Goal: Subscribe to service/newsletter

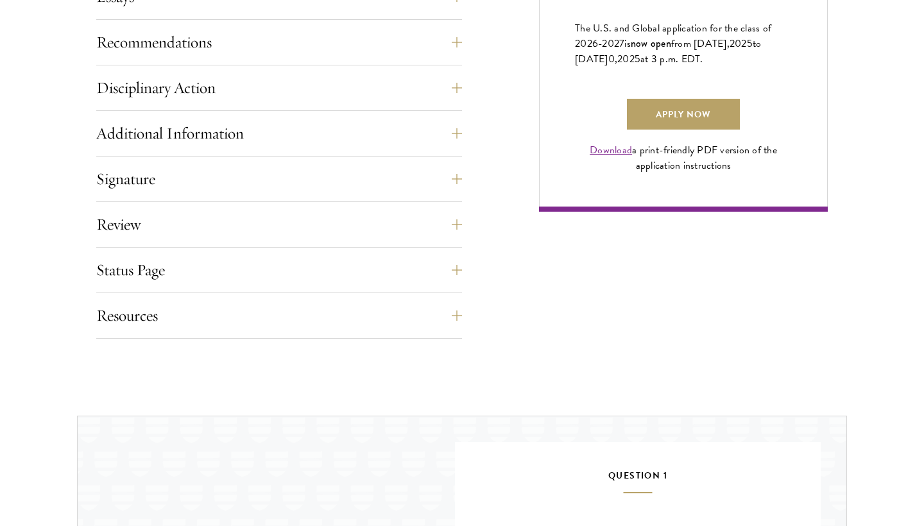
scroll to position [1019, 0]
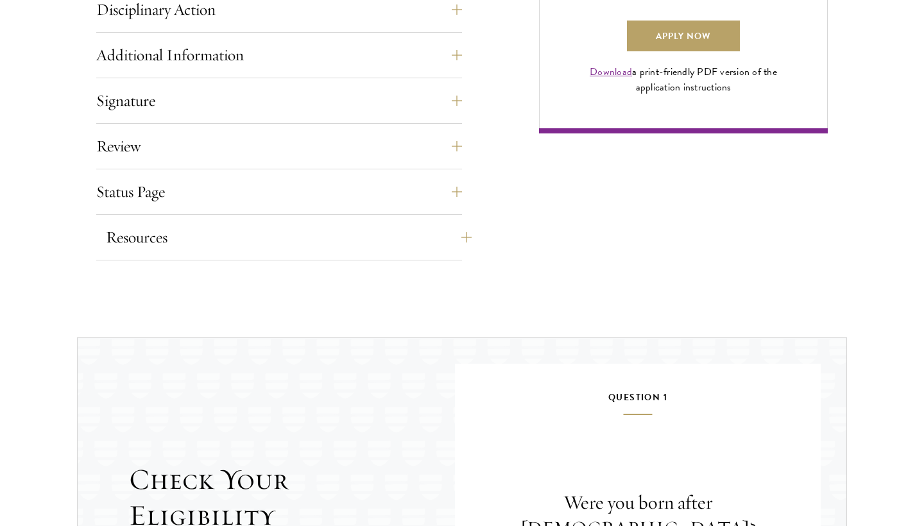
click at [456, 234] on button "Resources" at bounding box center [289, 237] width 366 height 31
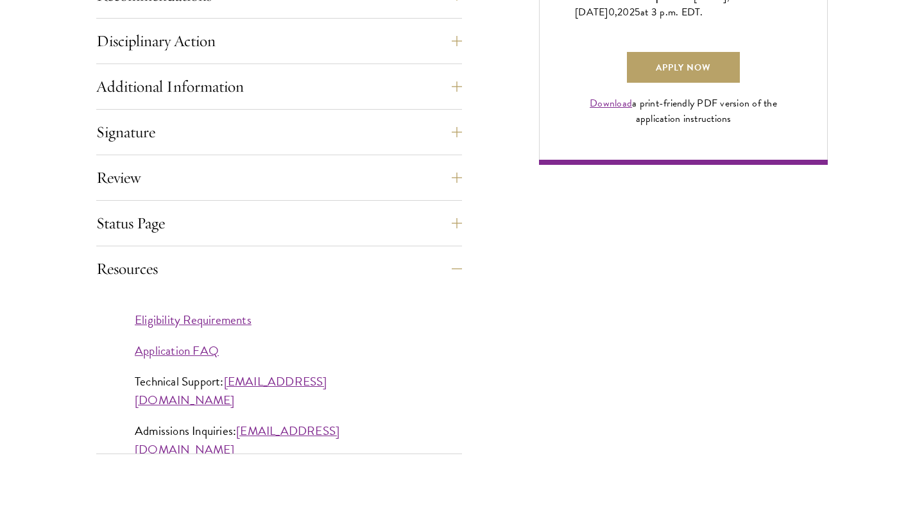
scroll to position [988, 0]
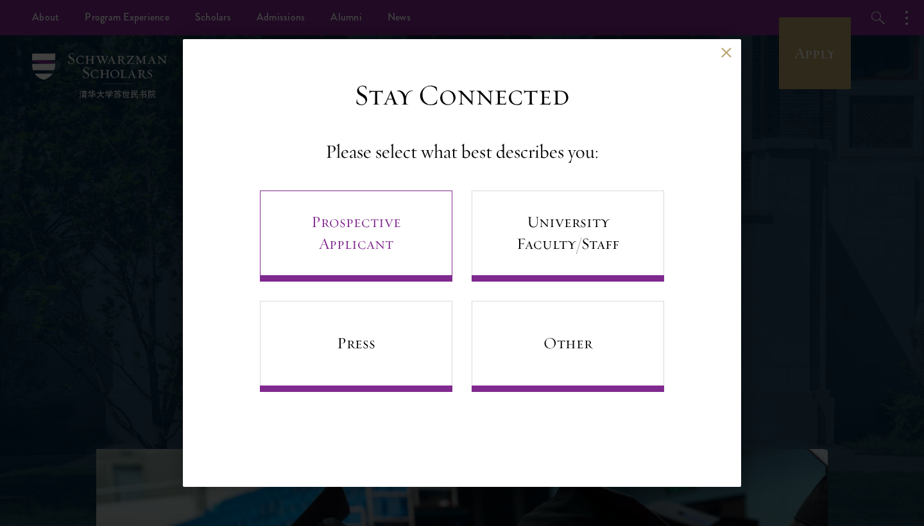
click at [393, 243] on link "Prospective Applicant" at bounding box center [356, 236] width 193 height 91
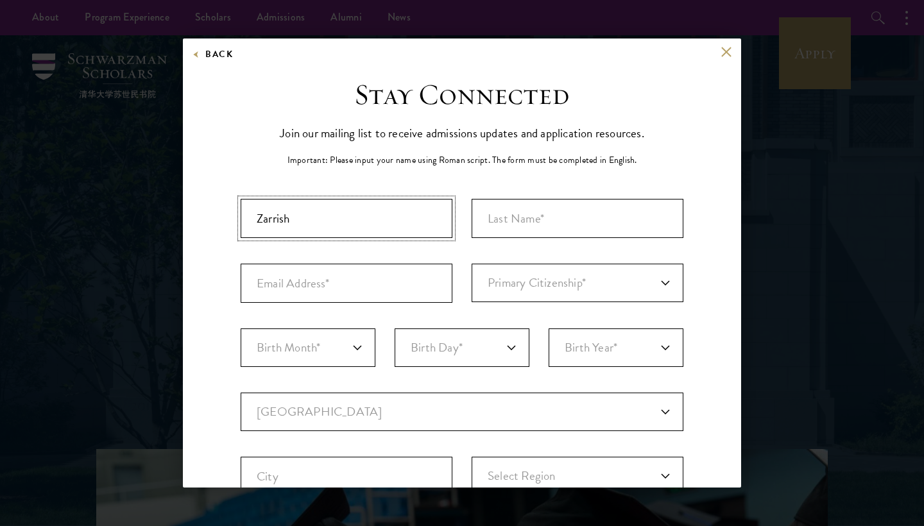
type input "Zarrish"
type input "[PERSON_NAME]"
type input "za196"
type input "[EMAIL_ADDRESS][DOMAIN_NAME]"
select select "PK"
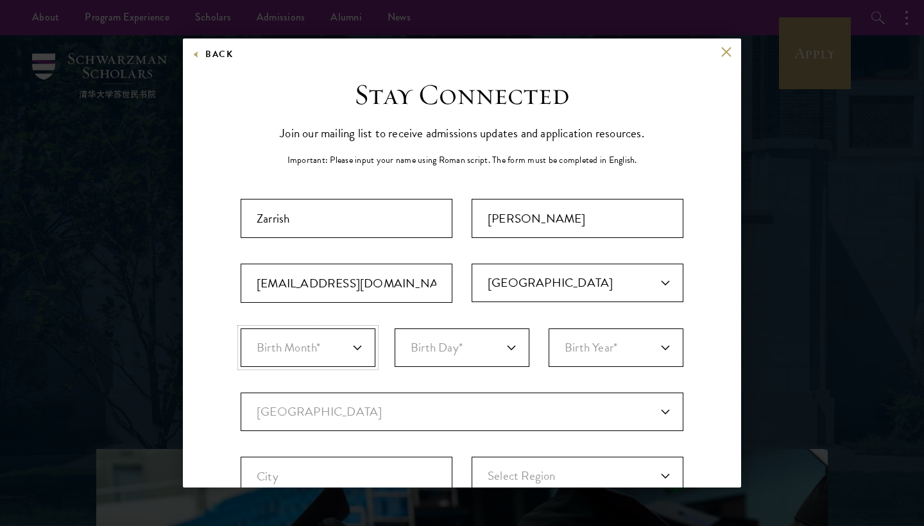
select select "05"
select select "09"
select select "2004"
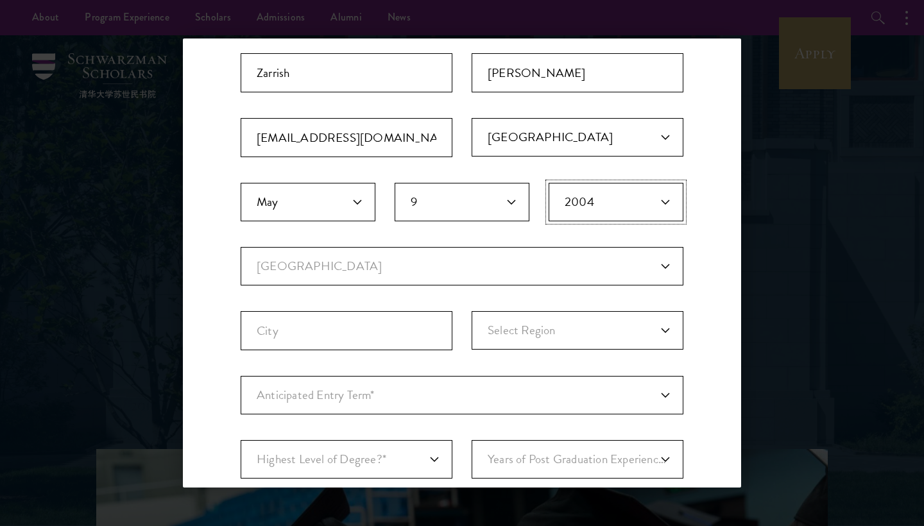
scroll to position [188, 0]
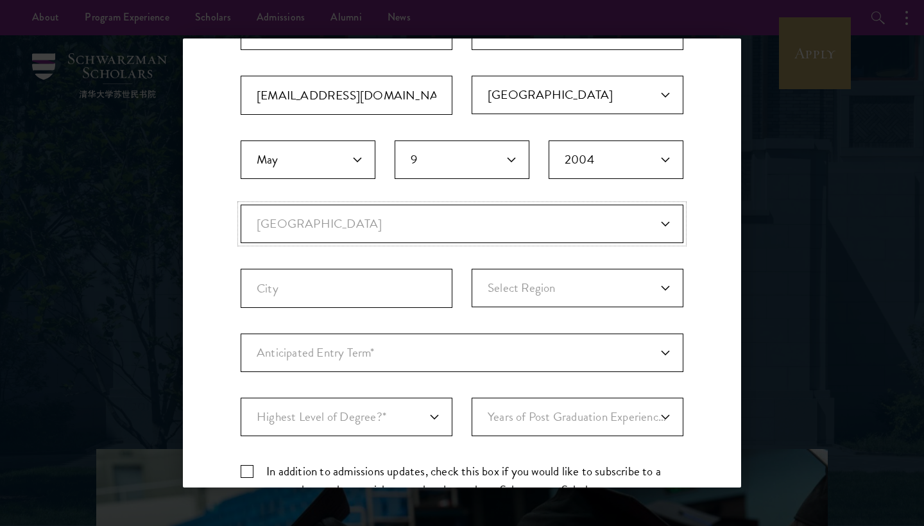
select select "QA"
select select
type input "d"
type input "[GEOGRAPHIC_DATA]"
select select "[PERSON_NAME]"
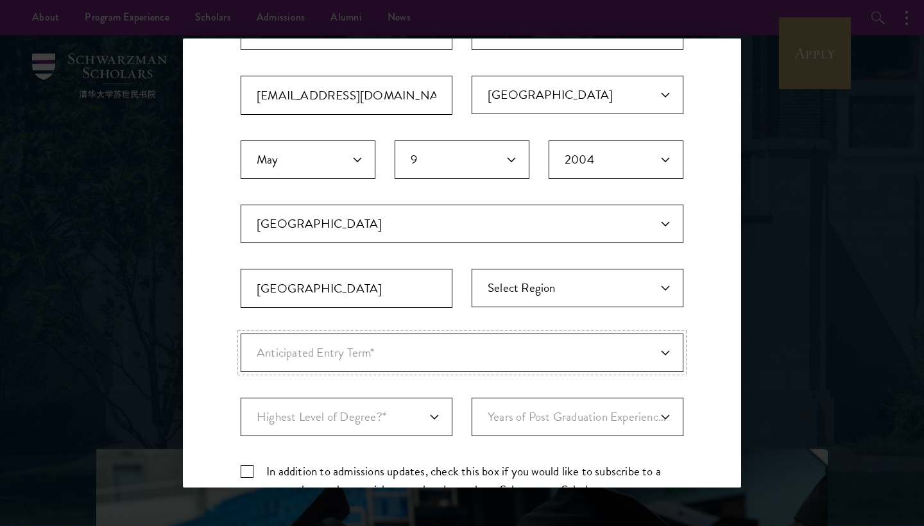
select select "e64b8ab3-eabb-4867-96d5-7e6b4840665f"
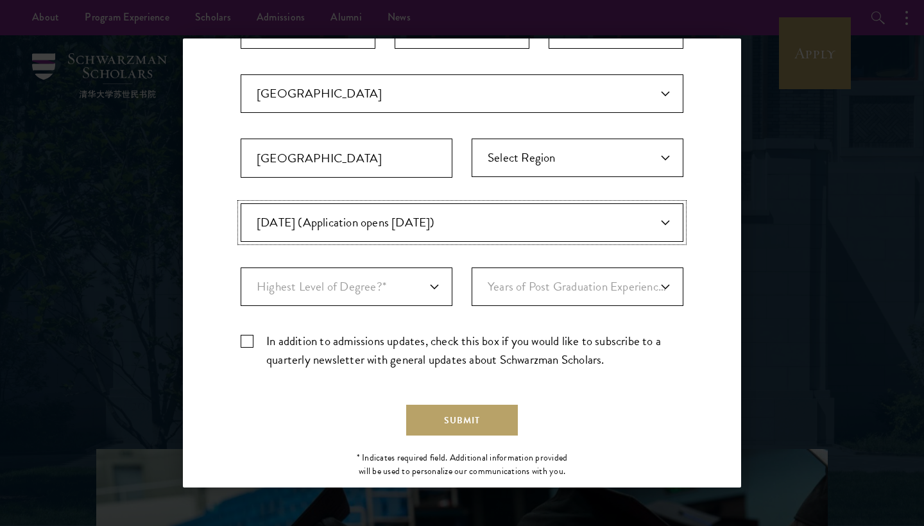
scroll to position [346, 0]
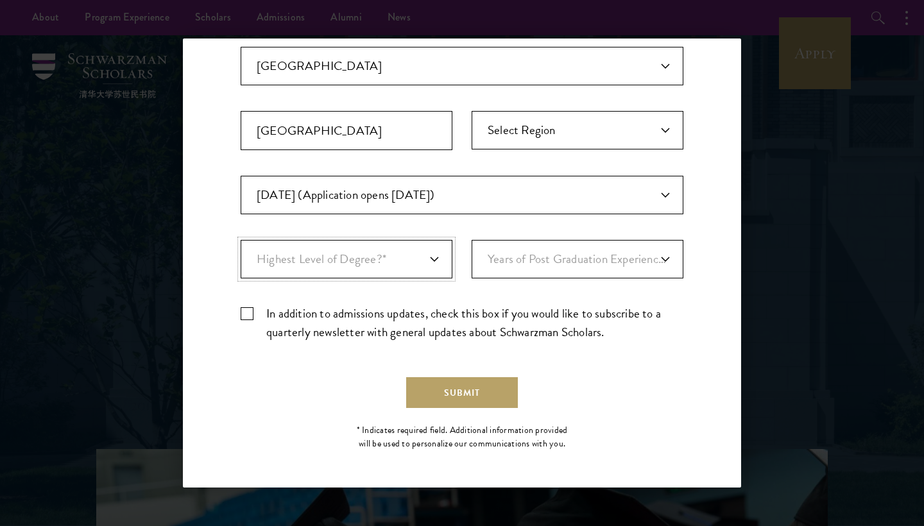
select select "bf44f490-31e9-4d16-b1d2-df861e7933aa"
click at [249, 322] on label "In addition to admissions updates, check this box if you would like to subscrib…" at bounding box center [462, 322] width 443 height 37
click at [249, 313] on input "In addition to admissions updates, check this box if you would like to subscrib…" at bounding box center [462, 308] width 443 height 8
checkbox input "true"
click at [458, 392] on button "Submit" at bounding box center [462, 392] width 112 height 31
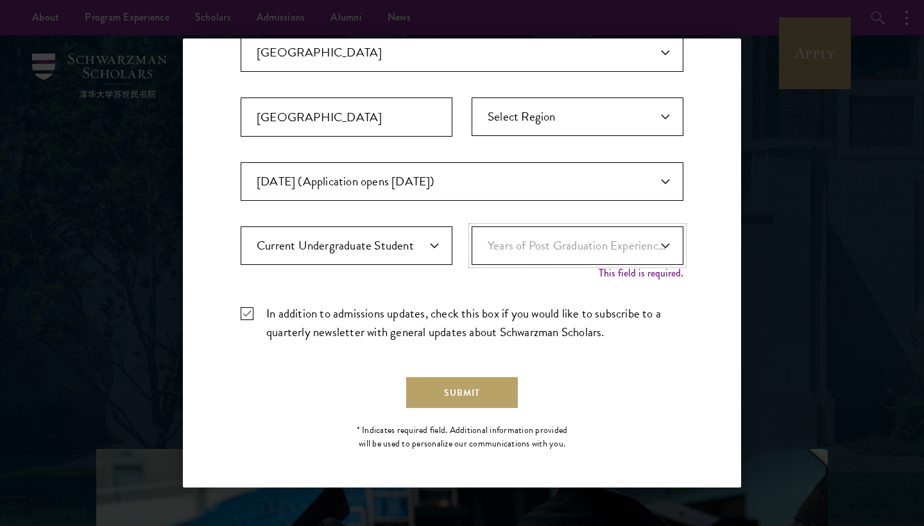
select select "1"
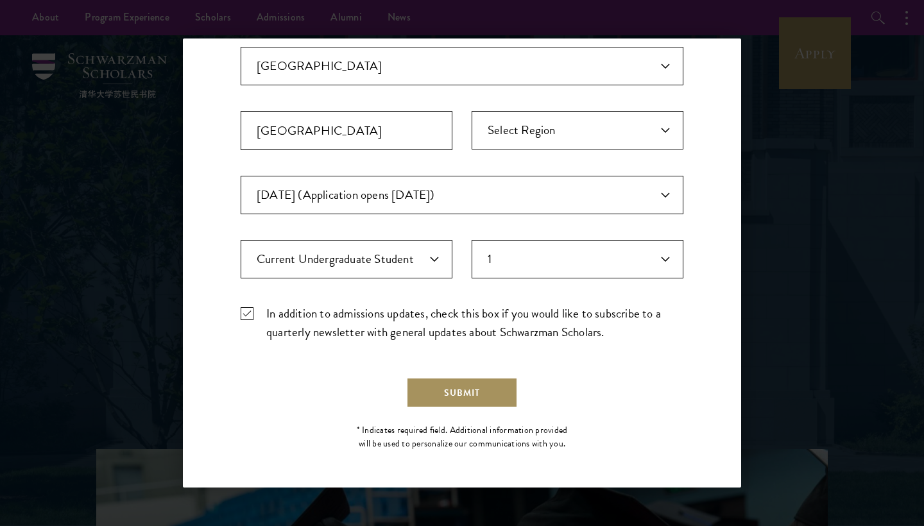
click at [455, 397] on button "Submit" at bounding box center [462, 392] width 112 height 31
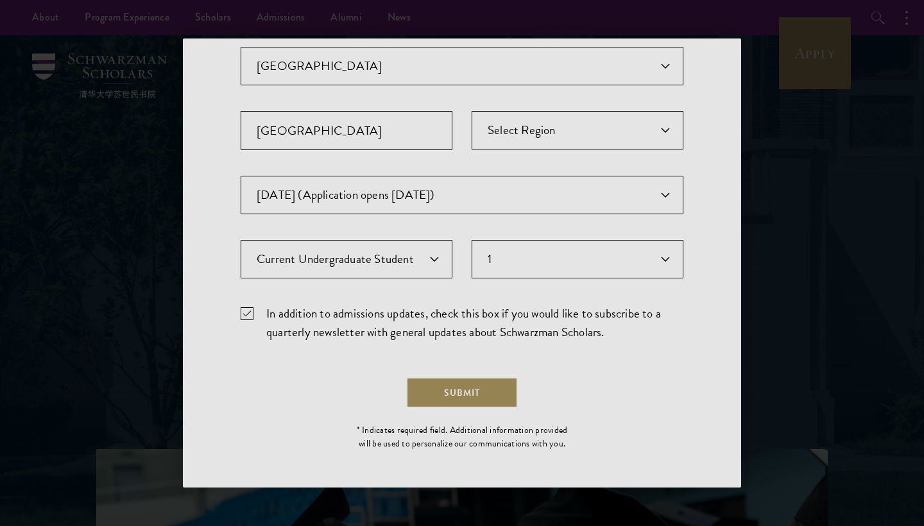
scroll to position [0, 0]
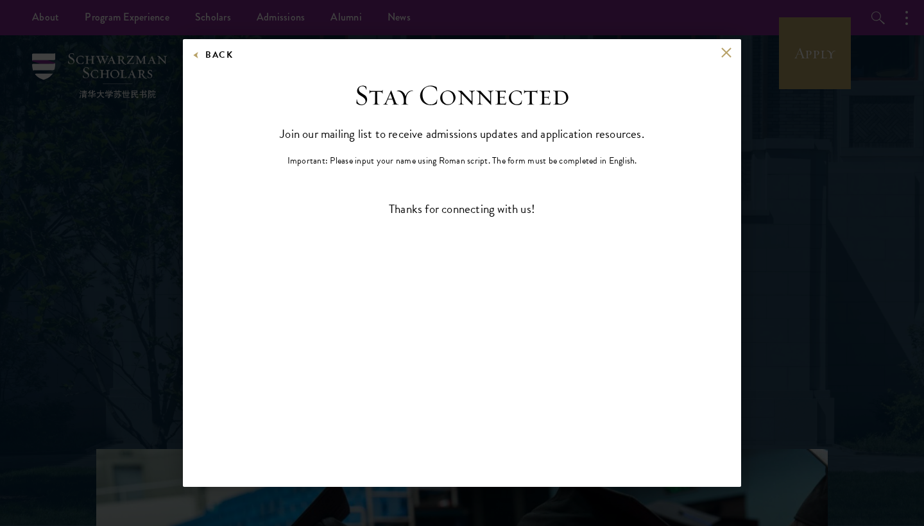
click at [726, 51] on button at bounding box center [726, 52] width 11 height 11
